Goal: Check status

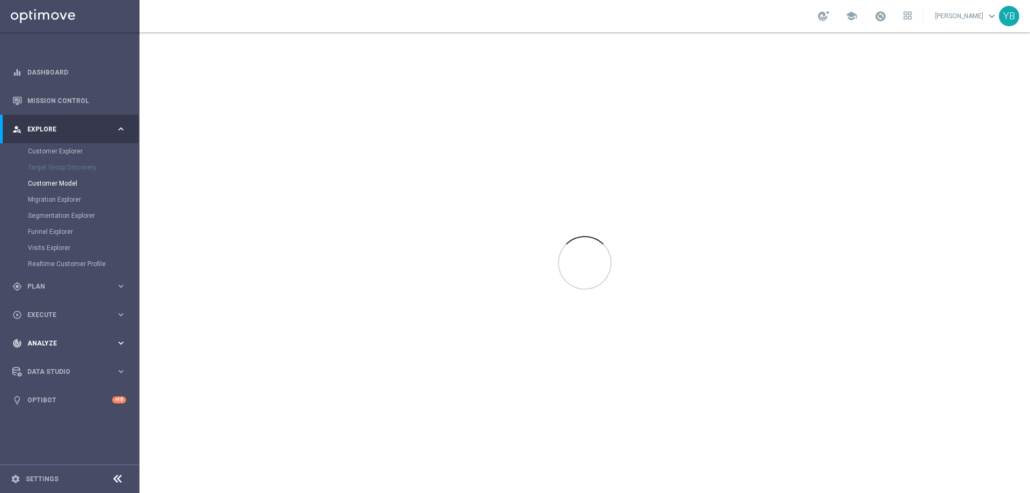
click at [122, 342] on icon "keyboard_arrow_right" at bounding box center [121, 343] width 10 height 10
click at [120, 316] on icon "keyboard_arrow_right" at bounding box center [121, 317] width 10 height 10
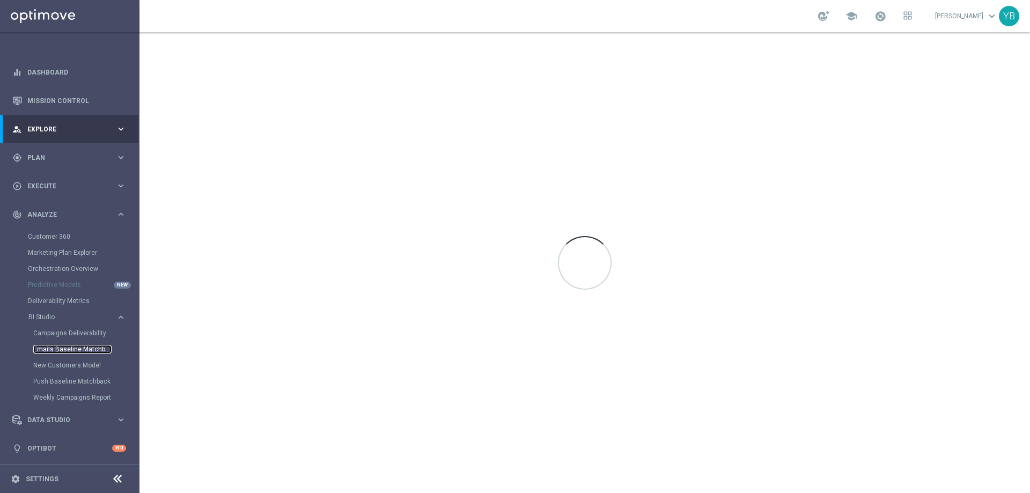
click at [71, 351] on link "Emails Baseline Matchback" at bounding box center [72, 349] width 78 height 9
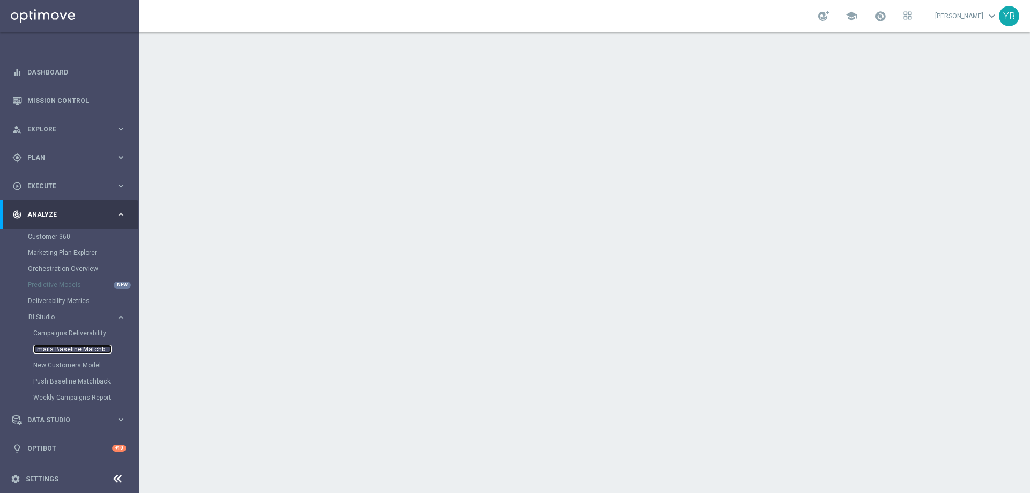
click at [82, 347] on link "Emails Baseline Matchback" at bounding box center [72, 349] width 78 height 9
click at [63, 94] on link "Mission Control" at bounding box center [76, 100] width 99 height 28
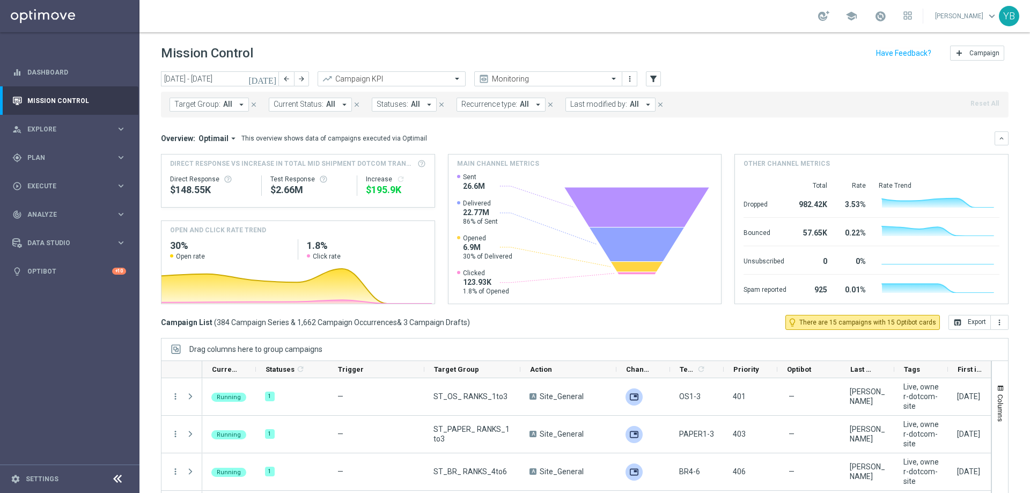
click at [272, 77] on icon "[DATE]" at bounding box center [262, 79] width 29 height 10
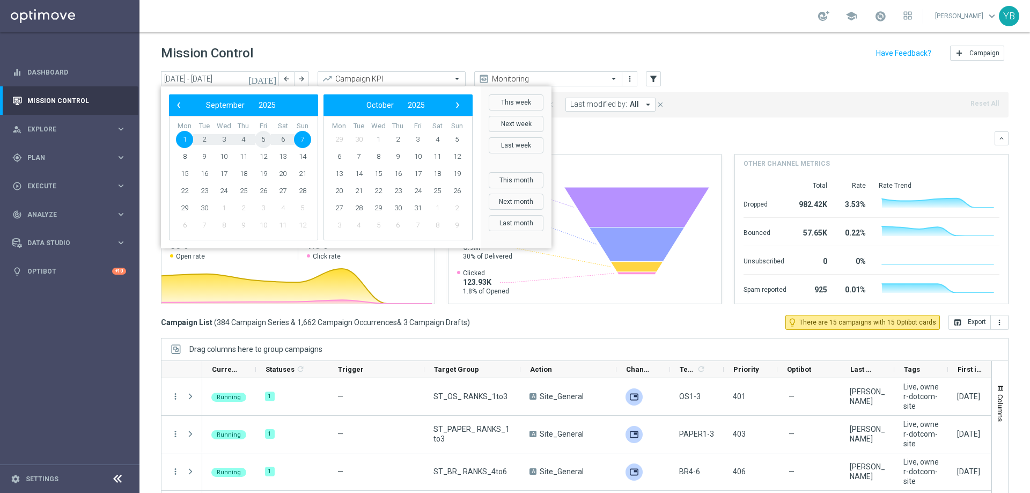
click at [264, 142] on span "5" at bounding box center [263, 139] width 17 height 17
type input "[DATE] - [DATE]"
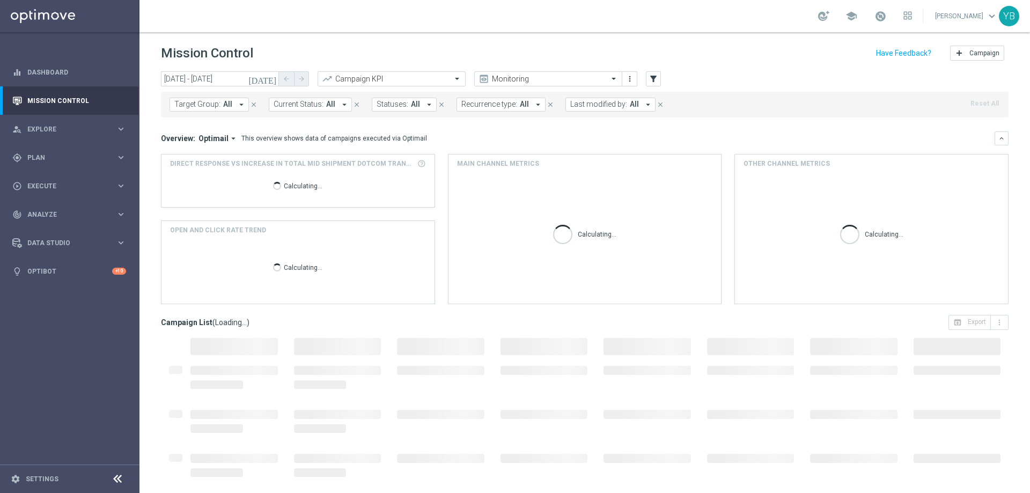
click at [228, 138] on icon "arrow_drop_down" at bounding box center [233, 139] width 10 height 10
click at [201, 154] on div "Analysis" at bounding box center [195, 155] width 26 height 10
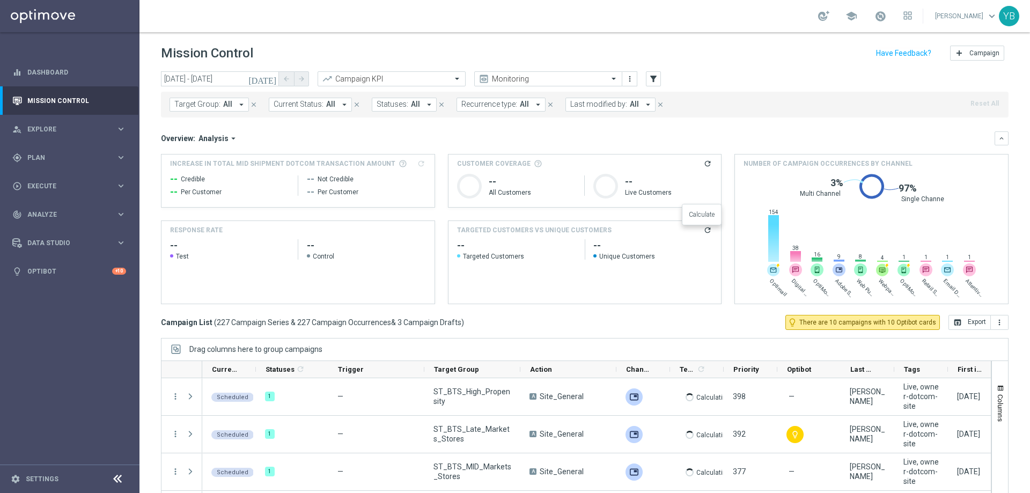
click at [703, 232] on icon "refresh" at bounding box center [707, 230] width 9 height 9
click at [703, 231] on icon "refresh" at bounding box center [707, 230] width 9 height 9
drag, startPoint x: 704, startPoint y: 227, endPoint x: 703, endPoint y: 234, distance: 6.5
click at [703, 227] on icon "refresh" at bounding box center [707, 230] width 9 height 9
